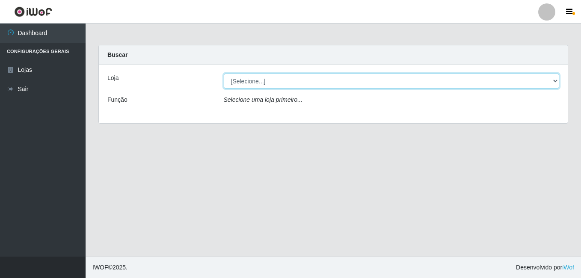
click at [285, 80] on select "[Selecione...] Ajubá Mercado" at bounding box center [392, 81] width 336 height 15
select select "402"
click at [224, 74] on select "[Selecione...] Ajubá Mercado" at bounding box center [392, 81] width 336 height 15
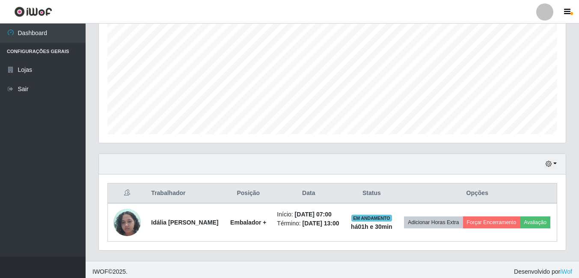
scroll to position [182, 0]
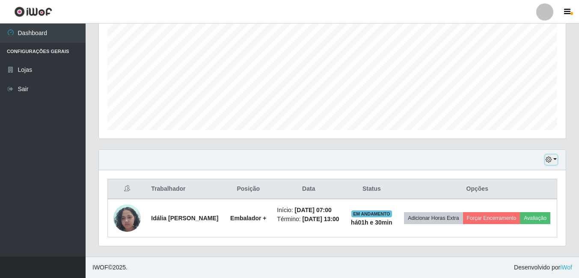
click at [550, 157] on icon "button" at bounding box center [549, 160] width 6 height 6
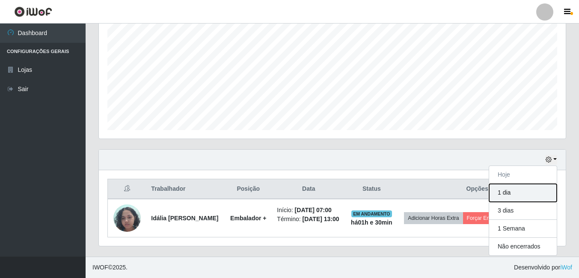
click at [524, 186] on button "1 dia" at bounding box center [523, 193] width 68 height 18
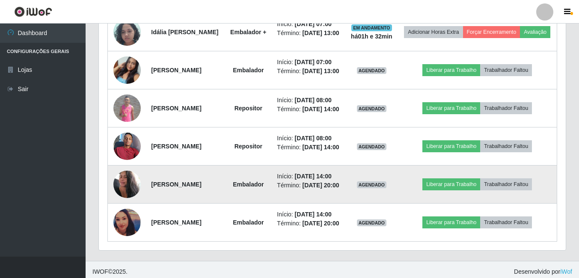
scroll to position [319, 0]
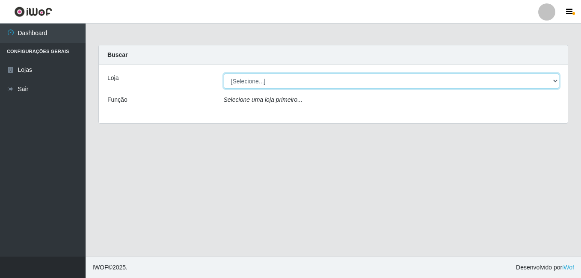
click at [297, 84] on select "[Selecione...] Ajubá Mercado" at bounding box center [392, 81] width 336 height 15
select select "402"
click at [224, 74] on select "[Selecione...] Ajubá Mercado" at bounding box center [392, 81] width 336 height 15
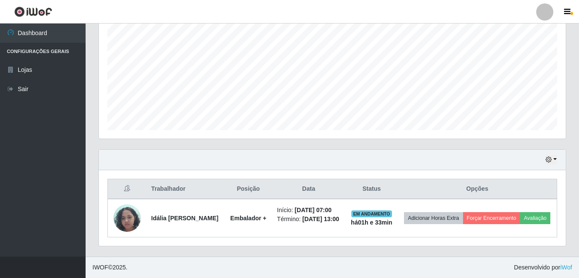
scroll to position [182, 0]
click at [549, 157] on icon "button" at bounding box center [549, 160] width 6 height 6
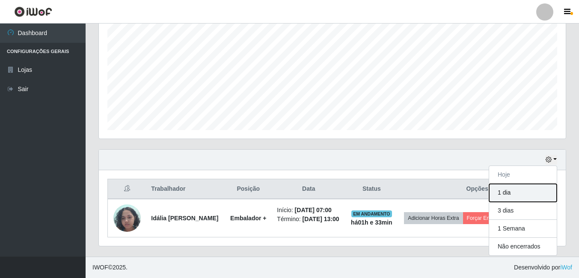
click at [509, 187] on button "1 dia" at bounding box center [523, 193] width 68 height 18
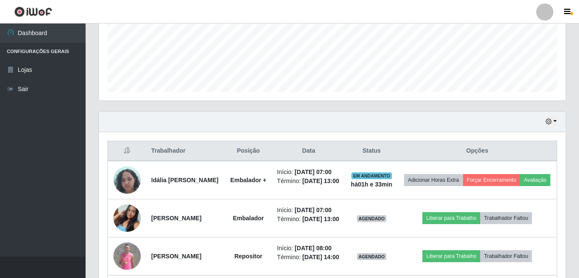
scroll to position [268, 0]
